Goal: Task Accomplishment & Management: Complete application form

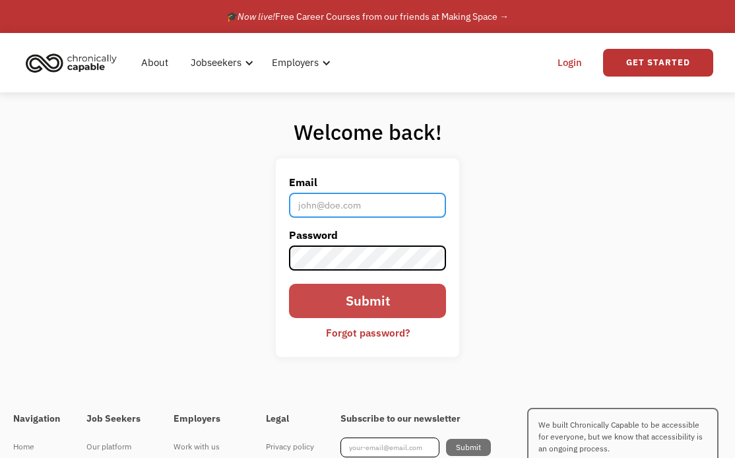
type input "[EMAIL_ADDRESS][DOMAIN_NAME]"
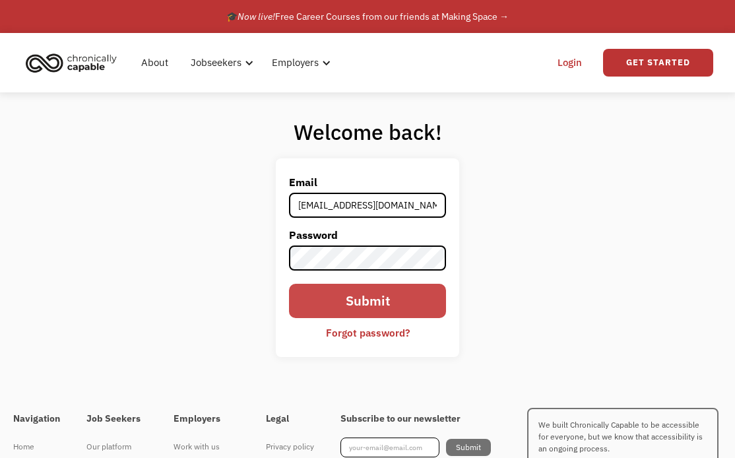
click at [384, 290] on input "Submit" at bounding box center [368, 301] width 158 height 34
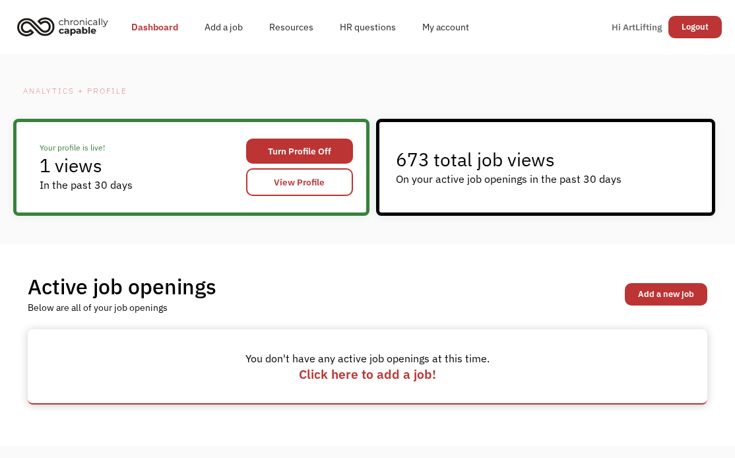
scroll to position [1, 0]
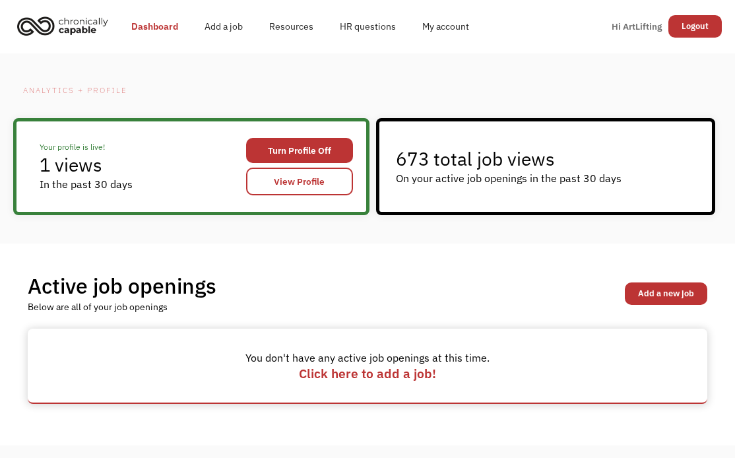
click at [384, 372] on span "Click here to add a job!" at bounding box center [367, 373] width 137 height 17
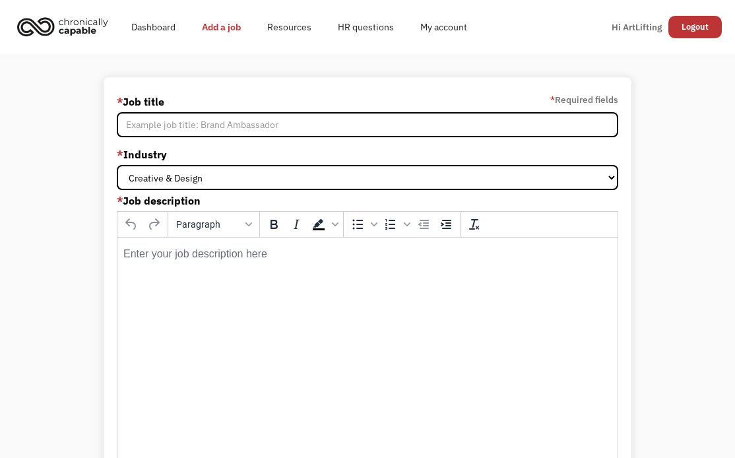
click at [259, 118] on input "* Job title" at bounding box center [368, 124] width 502 height 25
click at [285, 270] on html at bounding box center [368, 253] width 500 height 33
paste body "Rich Text Area. Press ALT-0 for help."
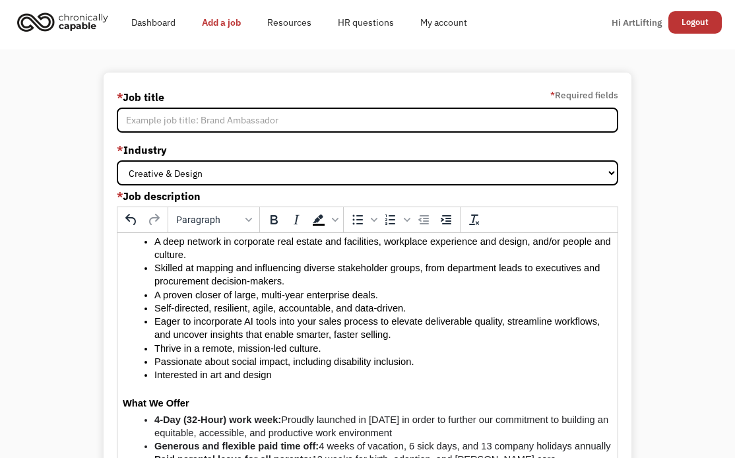
scroll to position [900, 0]
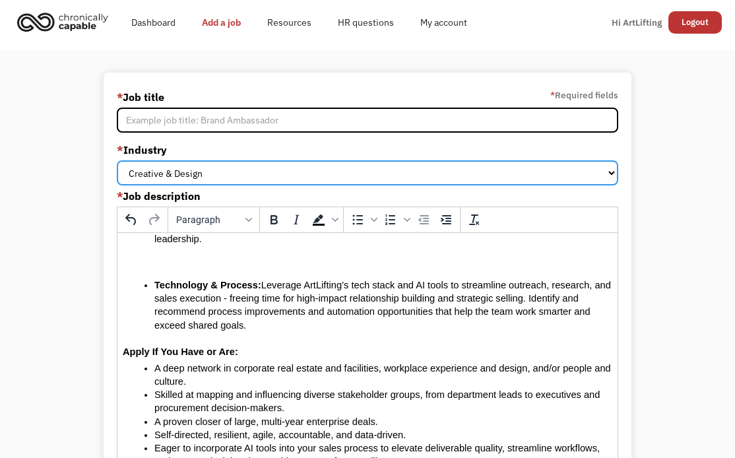
click at [188, 160] on select "Creative & Design Sales & Marketing Government Finance & Insurance Health & Soc…" at bounding box center [368, 172] width 502 height 25
select select "Sales & Marketing"
click at [117, 160] on select "Creative & Design Sales & Marketing Government Finance & Insurance Health & Soc…" at bounding box center [368, 172] width 502 height 25
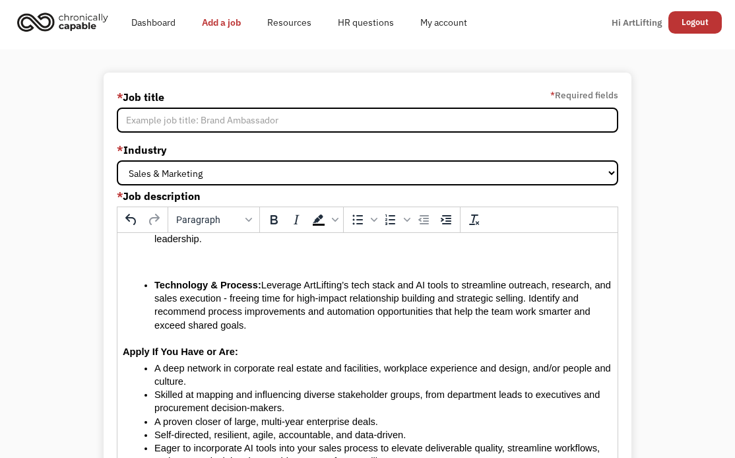
click at [194, 101] on div "* Job title * Required fields" at bounding box center [368, 96] width 502 height 21
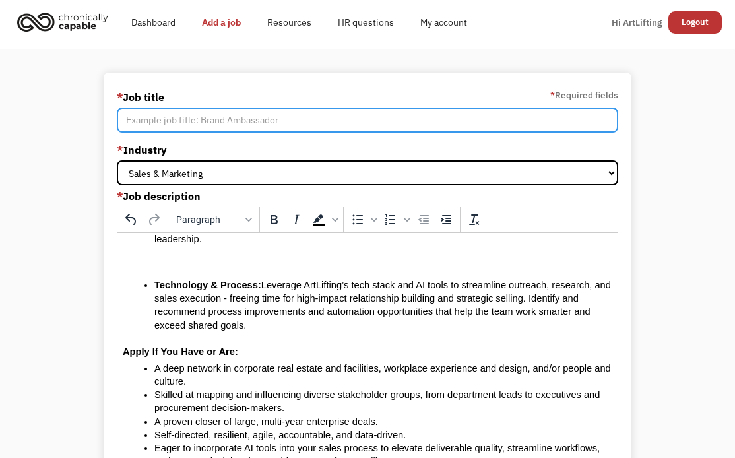
click at [207, 108] on input "* Job title" at bounding box center [368, 120] width 502 height 25
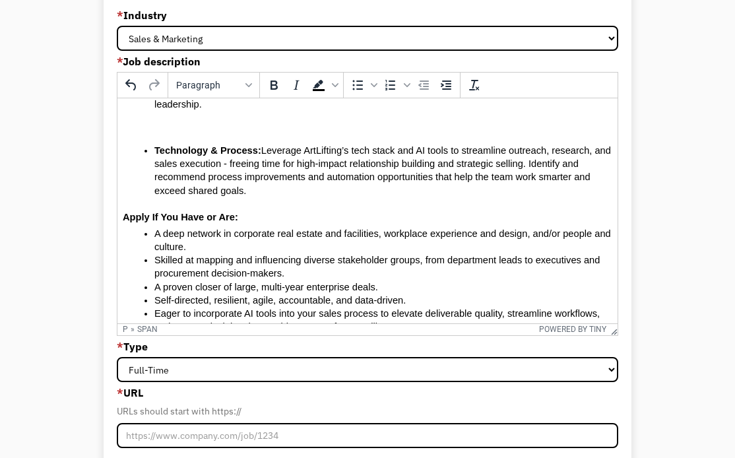
scroll to position [139, 0]
type input "Art Advisor (Enterprise Sales III)"
click at [220, 132] on p "Rich Text Area. Press ALT-0 for help." at bounding box center [368, 127] width 490 height 12
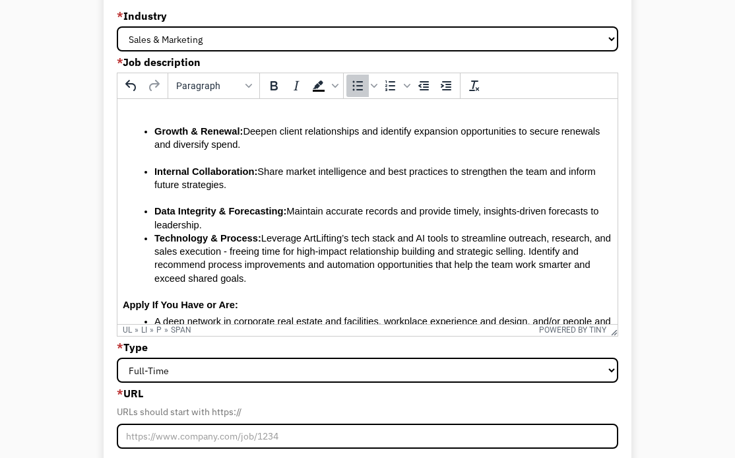
scroll to position [778, 0]
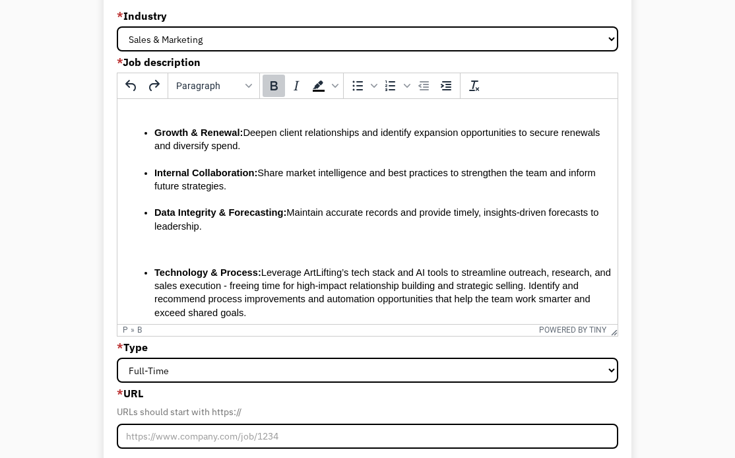
click at [143, 238] on body "Art Advisor (Level 3 - Enterprise Sales) Location: Remote in the U.S. Reports T…" at bounding box center [368, 155] width 490 height 1643
click at [141, 239] on body "Art Advisor (Level 3 - Enterprise Sales) Location: Remote in the U.S. Reports T…" at bounding box center [368, 155] width 490 height 1643
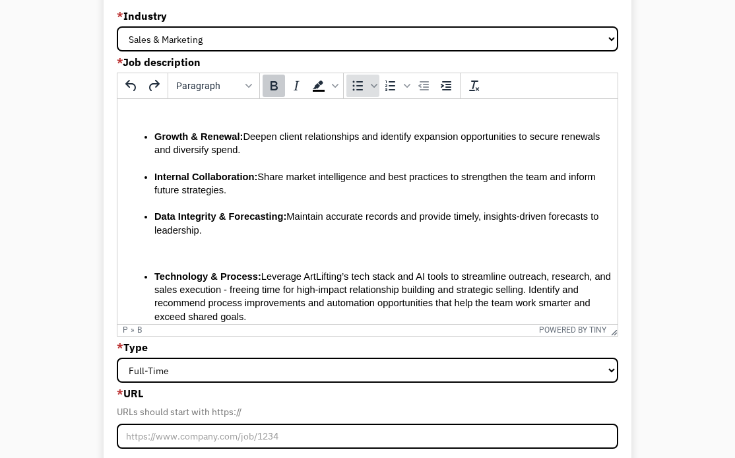
click at [362, 86] on icon "Bullet list" at bounding box center [358, 86] width 11 height 10
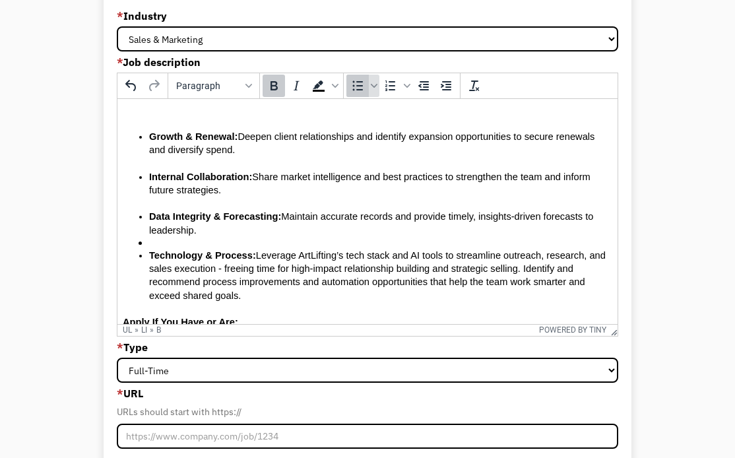
click at [362, 86] on icon "Bullet list" at bounding box center [358, 86] width 11 height 10
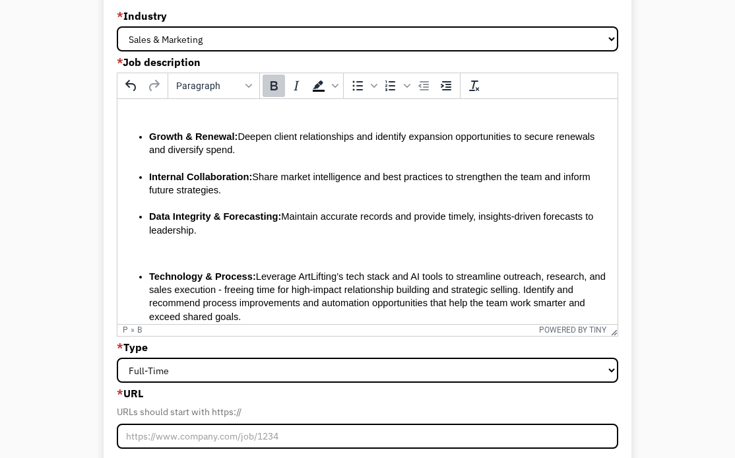
click at [133, 249] on p "Rich Text Area. Press ALT-0 for help." at bounding box center [368, 253] width 490 height 12
click at [134, 248] on p "Rich Text Area. Press ALT-0 for help." at bounding box center [368, 253] width 490 height 12
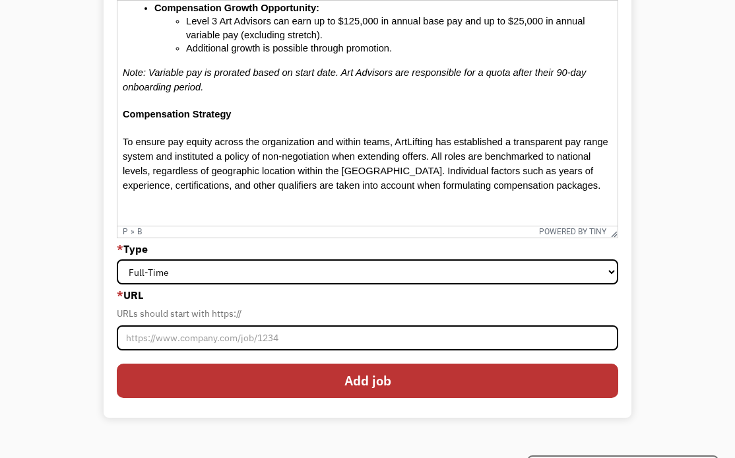
scroll to position [376, 0]
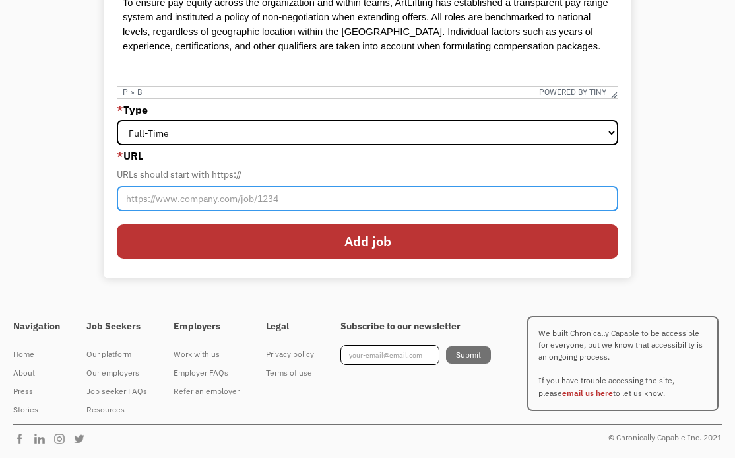
click at [238, 196] on input "* URL" at bounding box center [368, 198] width 502 height 25
paste input "https://forms.gle/EJ6e3V8zdbSNALwu8"
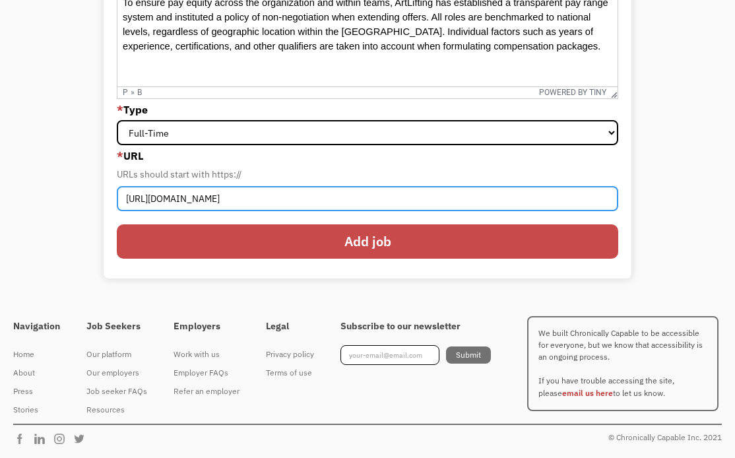
type input "https://forms.gle/EJ6e3V8zdbSNALwu8"
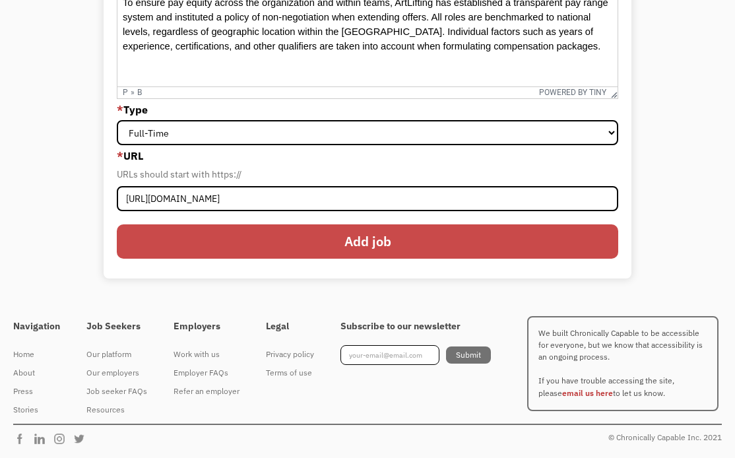
click at [406, 243] on input "Add job" at bounding box center [368, 241] width 502 height 34
type input "Please wait..."
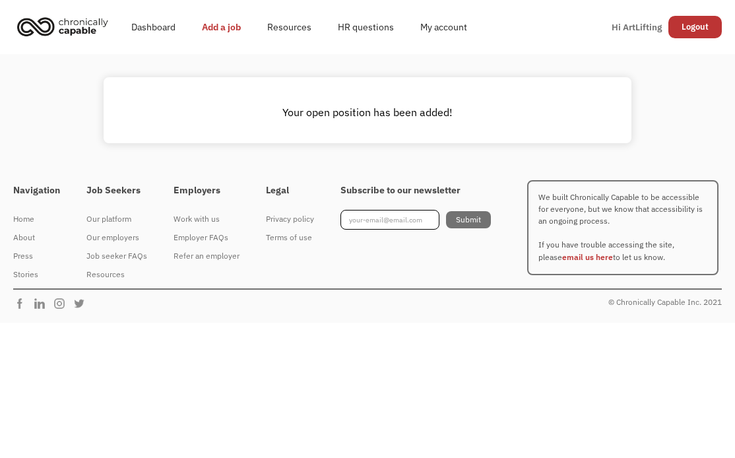
scroll to position [0, 0]
click at [168, 27] on link "Dashboard" at bounding box center [153, 27] width 71 height 42
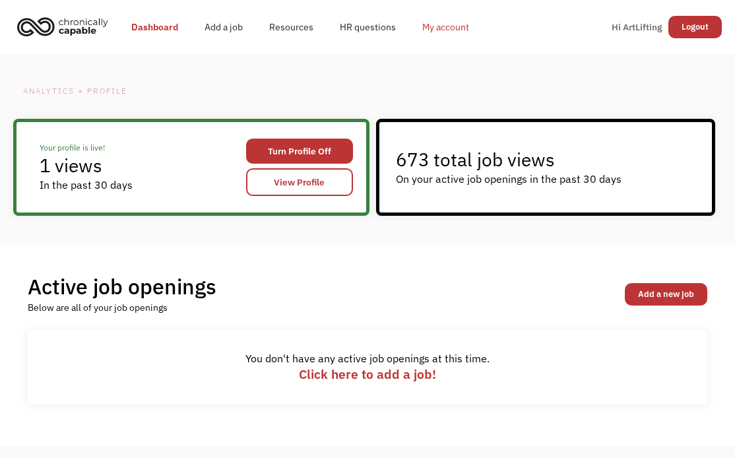
click at [438, 29] on link "My account" at bounding box center [445, 27] width 73 height 42
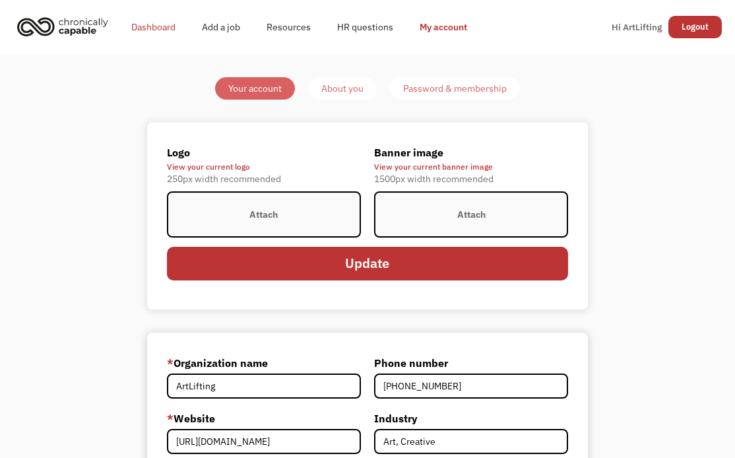
click at [164, 20] on link "Dashboard" at bounding box center [153, 27] width 71 height 42
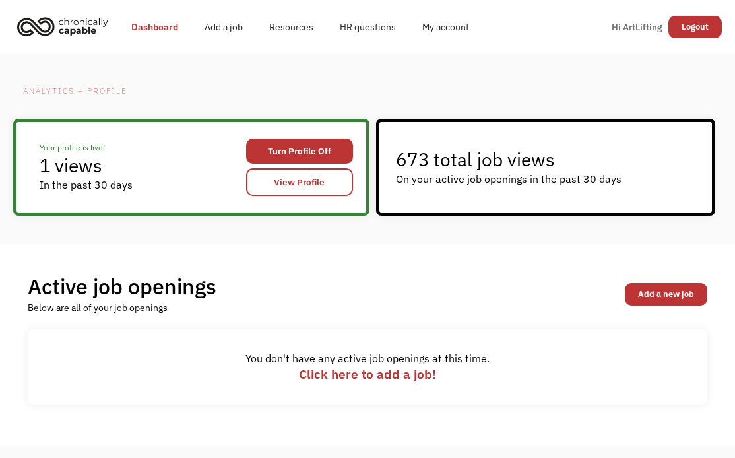
scroll to position [145, 0]
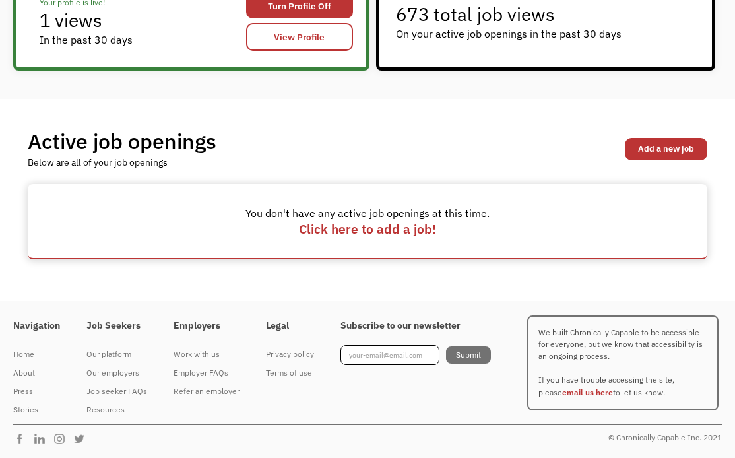
click at [407, 231] on span "Click here to add a job!" at bounding box center [367, 229] width 137 height 17
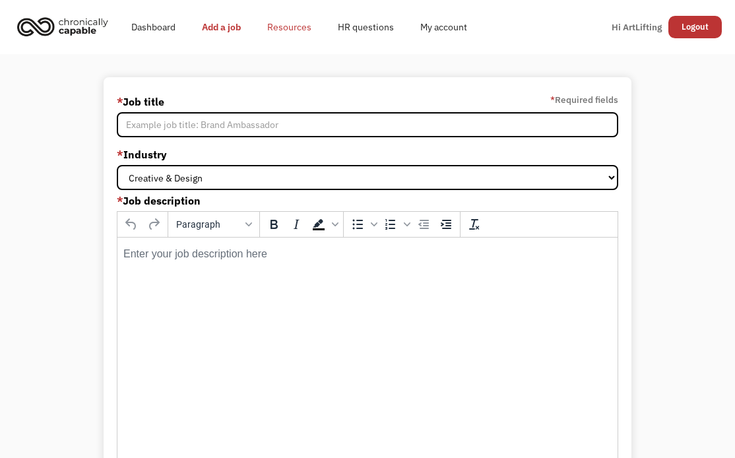
click at [291, 25] on link "Resources" at bounding box center [289, 27] width 71 height 42
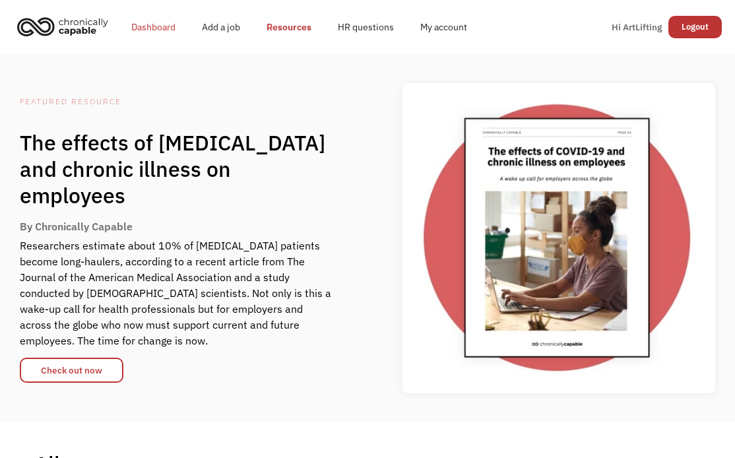
click at [133, 28] on link "Dashboard" at bounding box center [153, 27] width 71 height 42
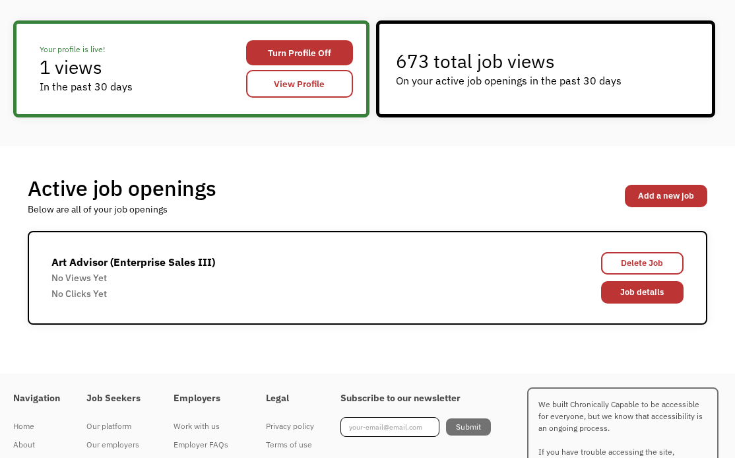
scroll to position [170, 0]
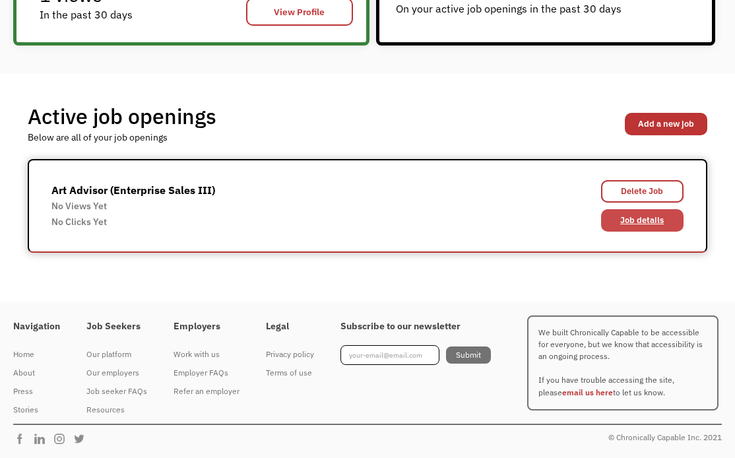
click at [646, 219] on link "Job details" at bounding box center [642, 220] width 83 height 22
